Goal: Task Accomplishment & Management: Complete application form

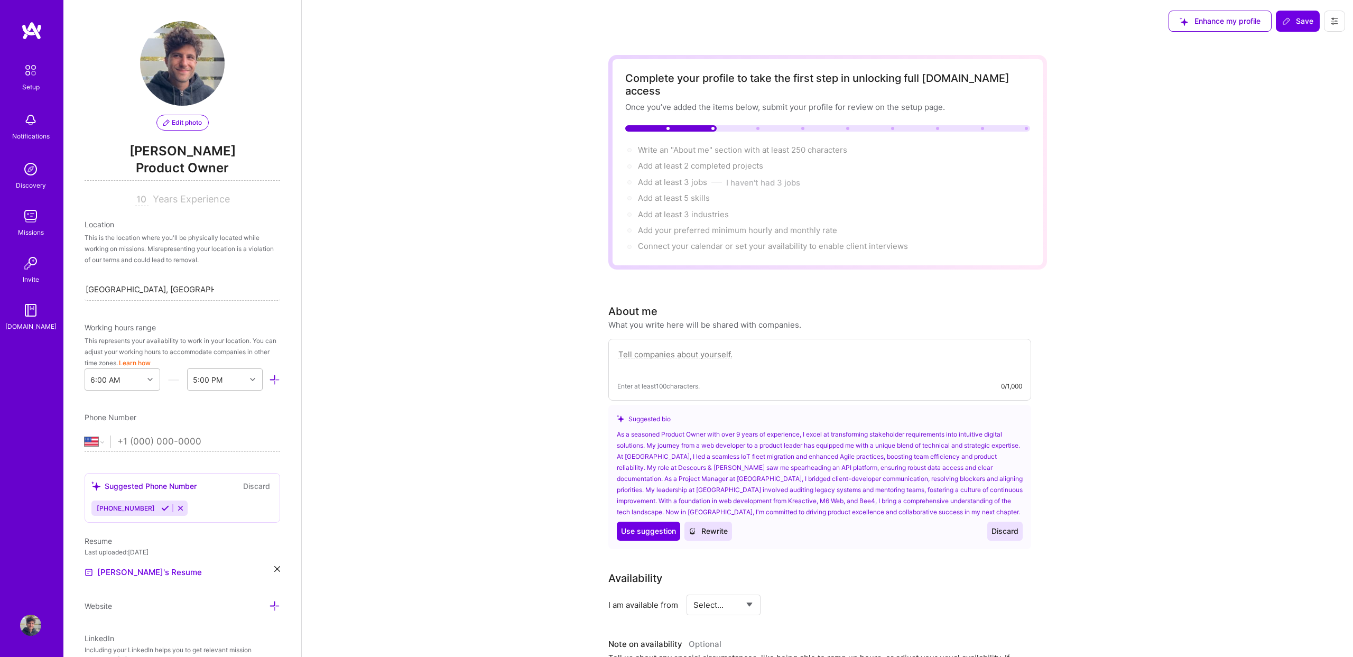
select select "US"
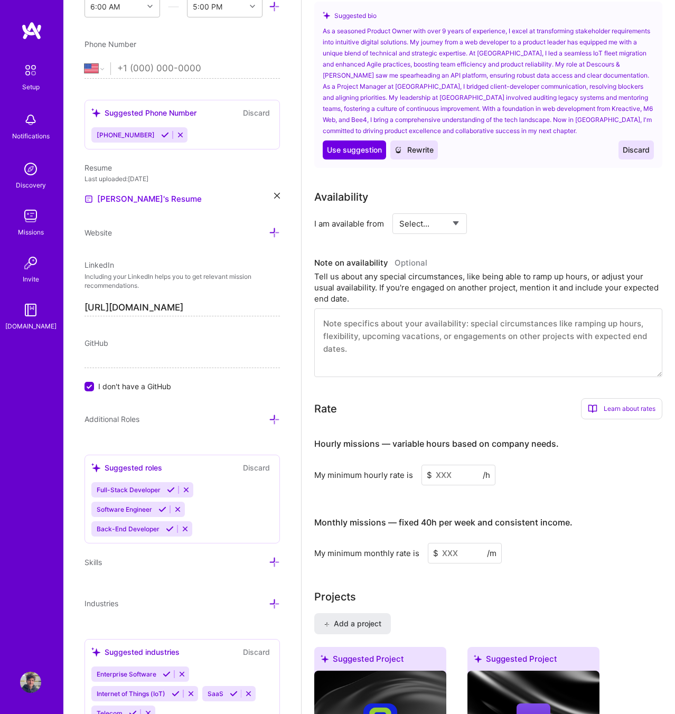
scroll to position [464, 0]
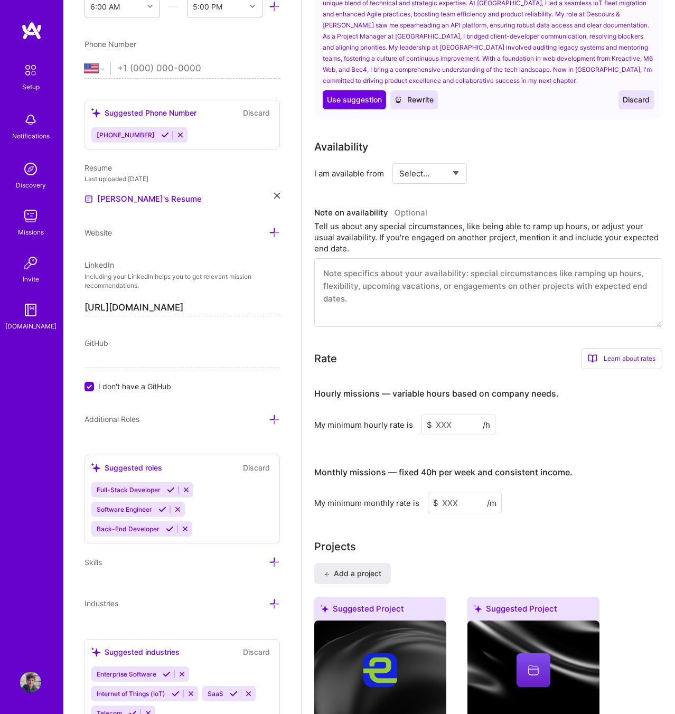
click at [453, 176] on select "Select... Right Now Future Date Not Available" at bounding box center [429, 173] width 61 height 27
select select "Right Now"
click at [399, 160] on select "Select... Right Now Future Date Not Available" at bounding box center [429, 173] width 61 height 27
click at [489, 207] on h3 "Note on availability Optional" at bounding box center [488, 213] width 348 height 16
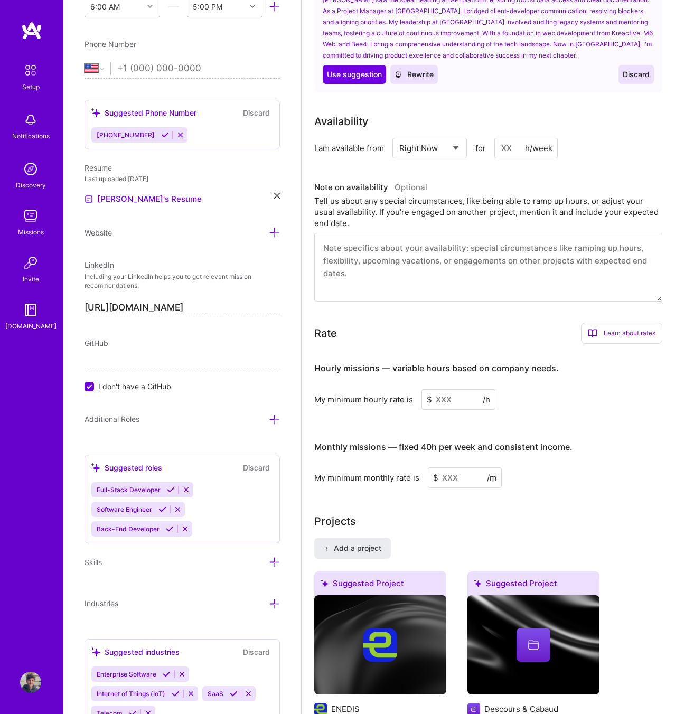
scroll to position [633, 0]
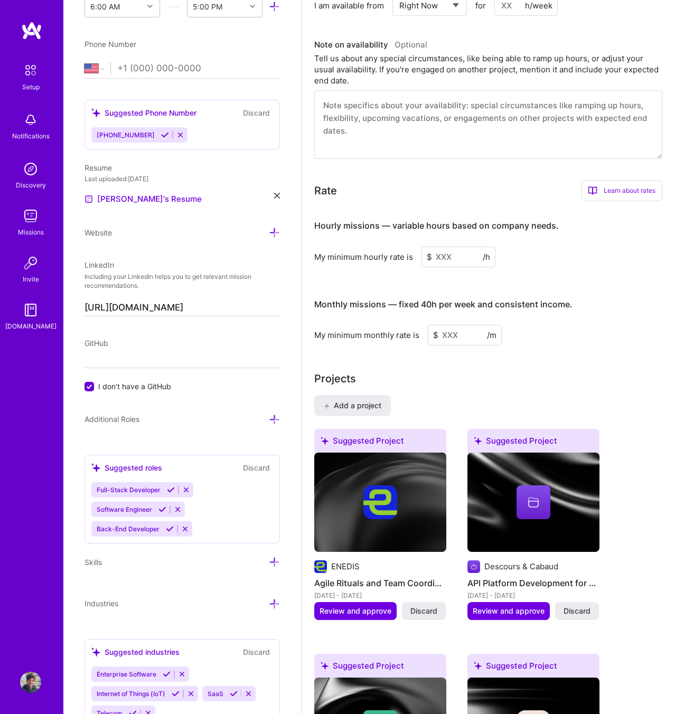
click at [435, 106] on textarea at bounding box center [488, 124] width 348 height 69
click at [469, 201] on div "Rate Learn about rates Hourly Rate What is hourly rate? This model involves pay…" at bounding box center [488, 190] width 348 height 21
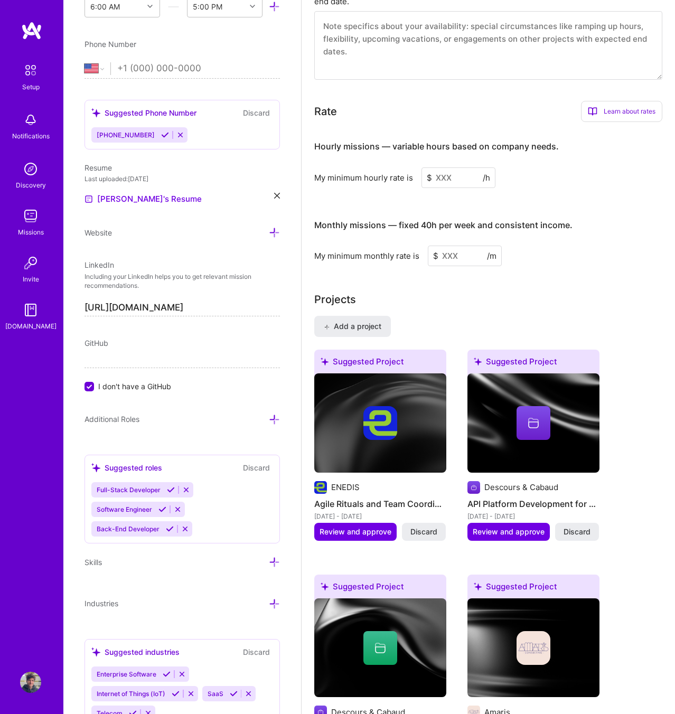
click at [628, 113] on div "Learn about rates" at bounding box center [621, 111] width 81 height 21
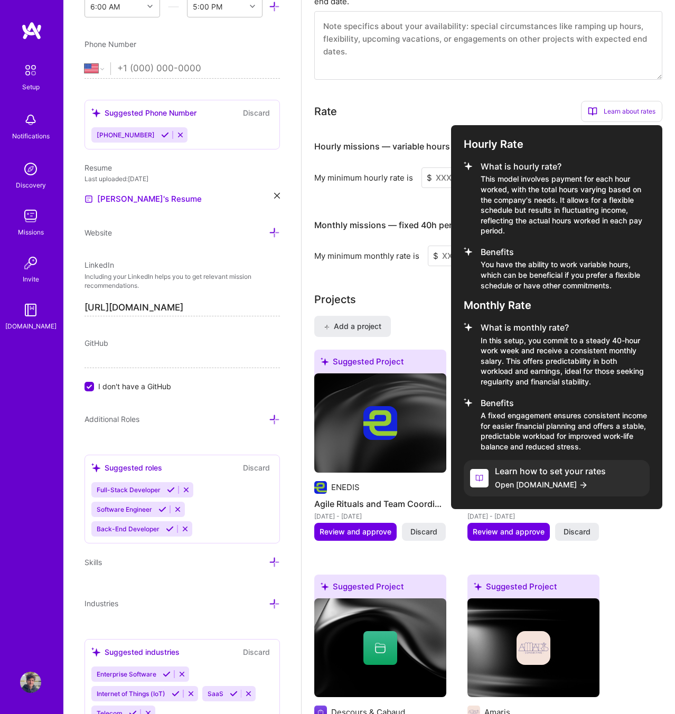
click at [558, 110] on div at bounding box center [337, 357] width 675 height 714
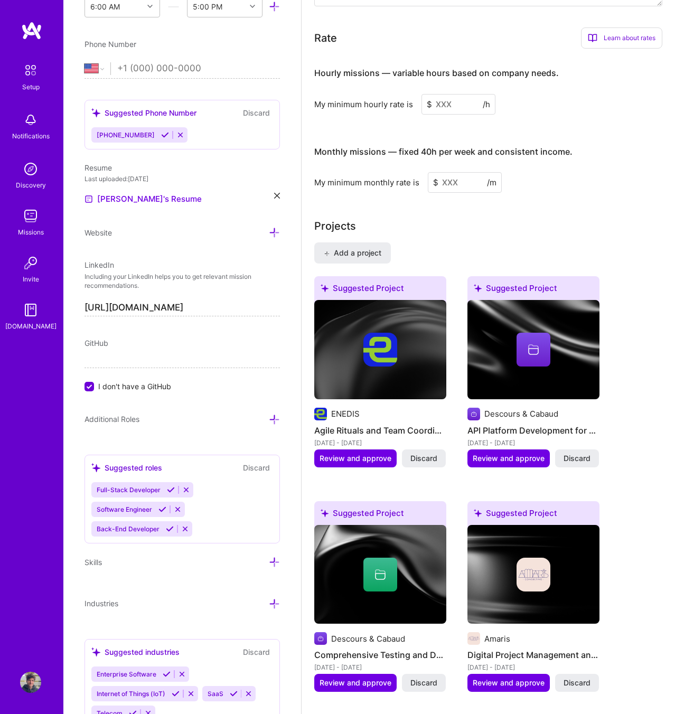
scroll to position [785, 0]
click at [462, 104] on input at bounding box center [459, 104] width 74 height 21
click at [556, 118] on div "Hourly missions — variable hours based on company needs. My minimum hourly rate…" at bounding box center [488, 125] width 348 height 136
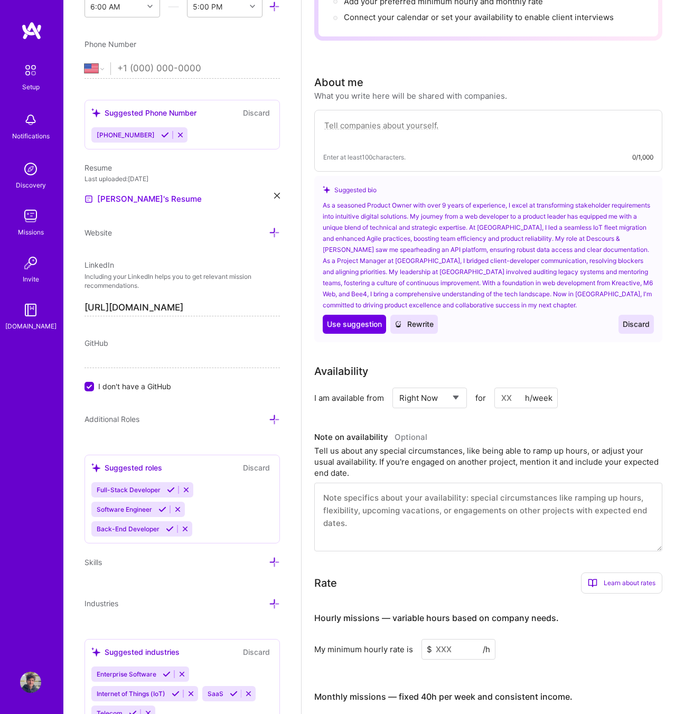
scroll to position [0, 0]
